Goal: Navigation & Orientation: Find specific page/section

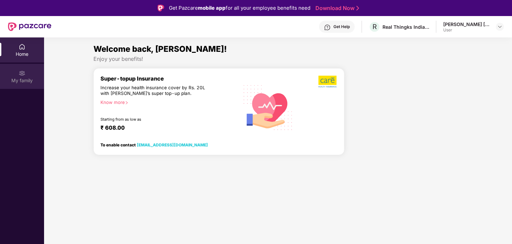
click at [27, 72] on div "My family" at bounding box center [22, 76] width 44 height 25
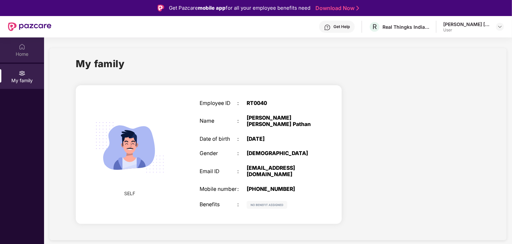
click at [15, 50] on div "Home" at bounding box center [22, 49] width 44 height 25
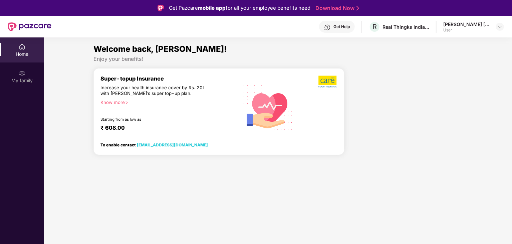
click at [406, 30] on div "R Real Thingks India Private Limited" at bounding box center [399, 27] width 60 height 12
click at [463, 25] on div "[PERSON_NAME] [PERSON_NAME] Pathan" at bounding box center [466, 24] width 47 height 6
click at [499, 26] on img at bounding box center [499, 26] width 5 height 5
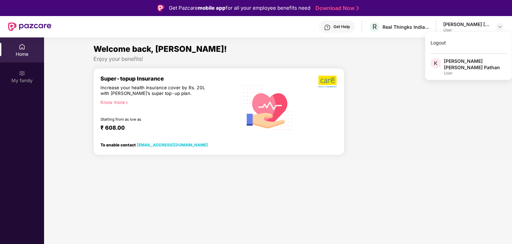
click at [345, 105] on div "Super-topup Insurance Increase your health insurance cover by Rs. 20L with [PER…" at bounding box center [219, 114] width 256 height 93
